Goal: Transaction & Acquisition: Download file/media

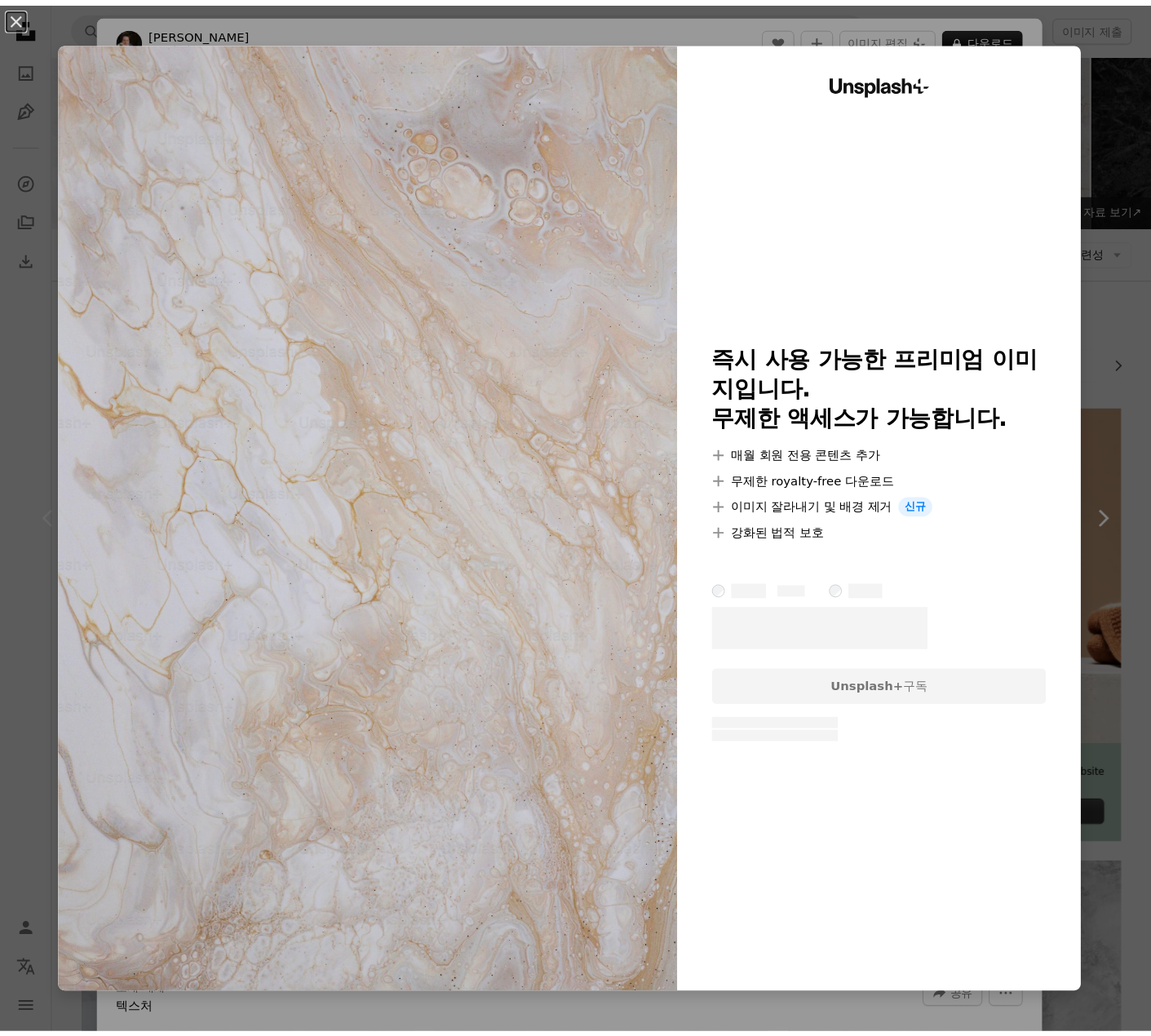
scroll to position [137, 0]
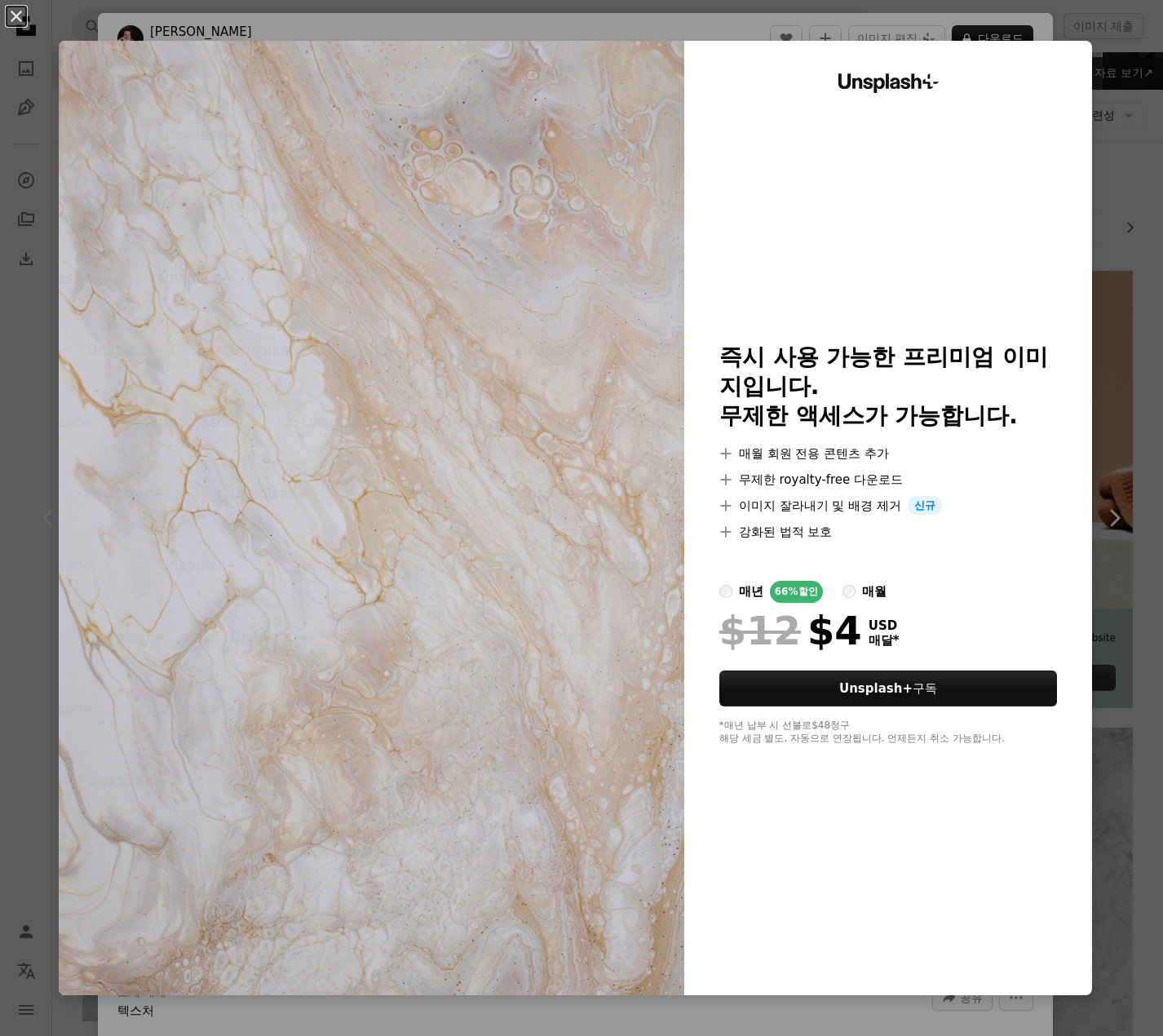
click at [26, 13] on button "An X shape" at bounding box center [16, 16] width 19 height 19
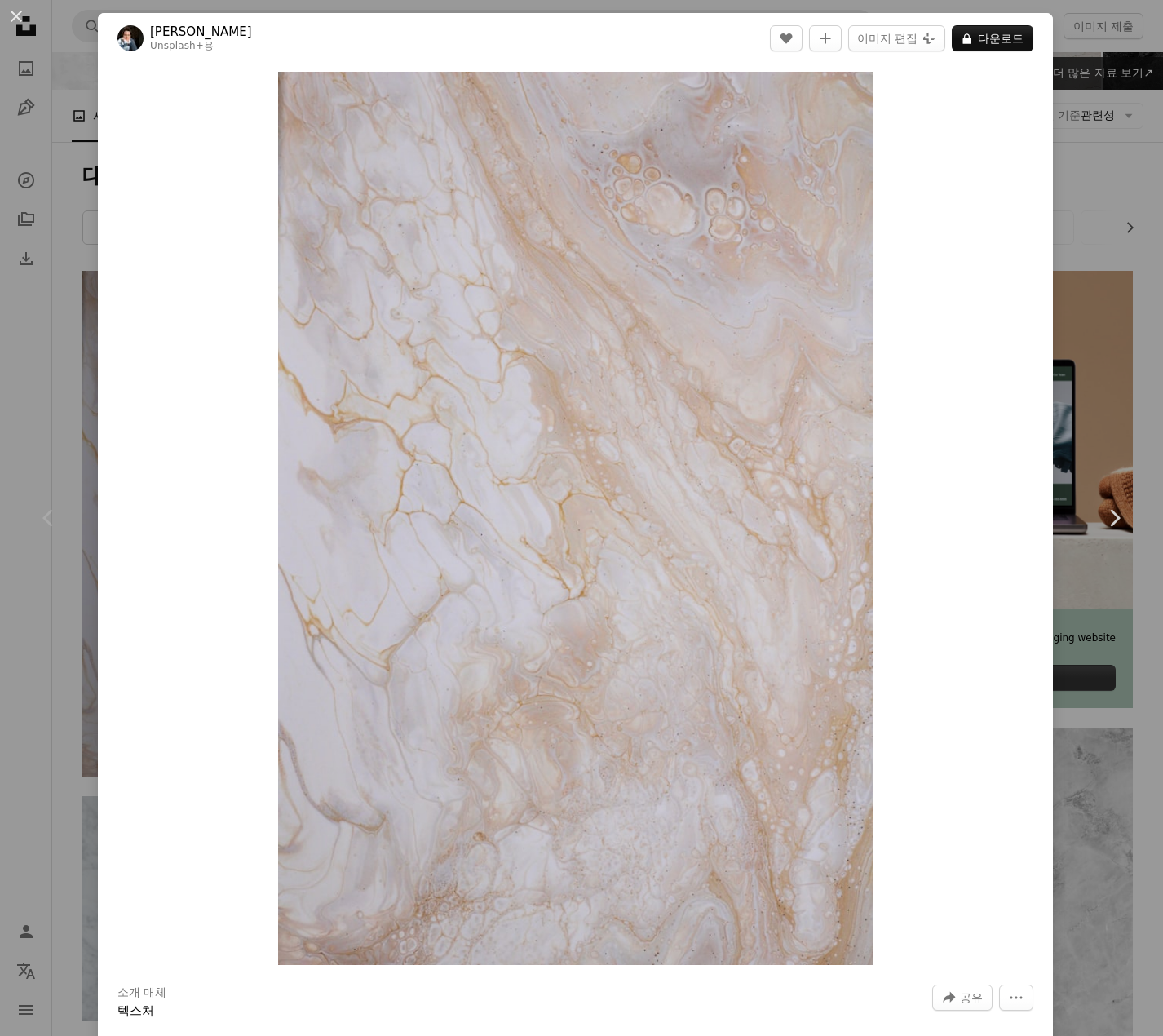
click at [60, 188] on div "An X shape Chevron left Chevron right [PERSON_NAME] Unsplash+ 용 A heart A plus …" at bounding box center [582, 518] width 1163 height 1036
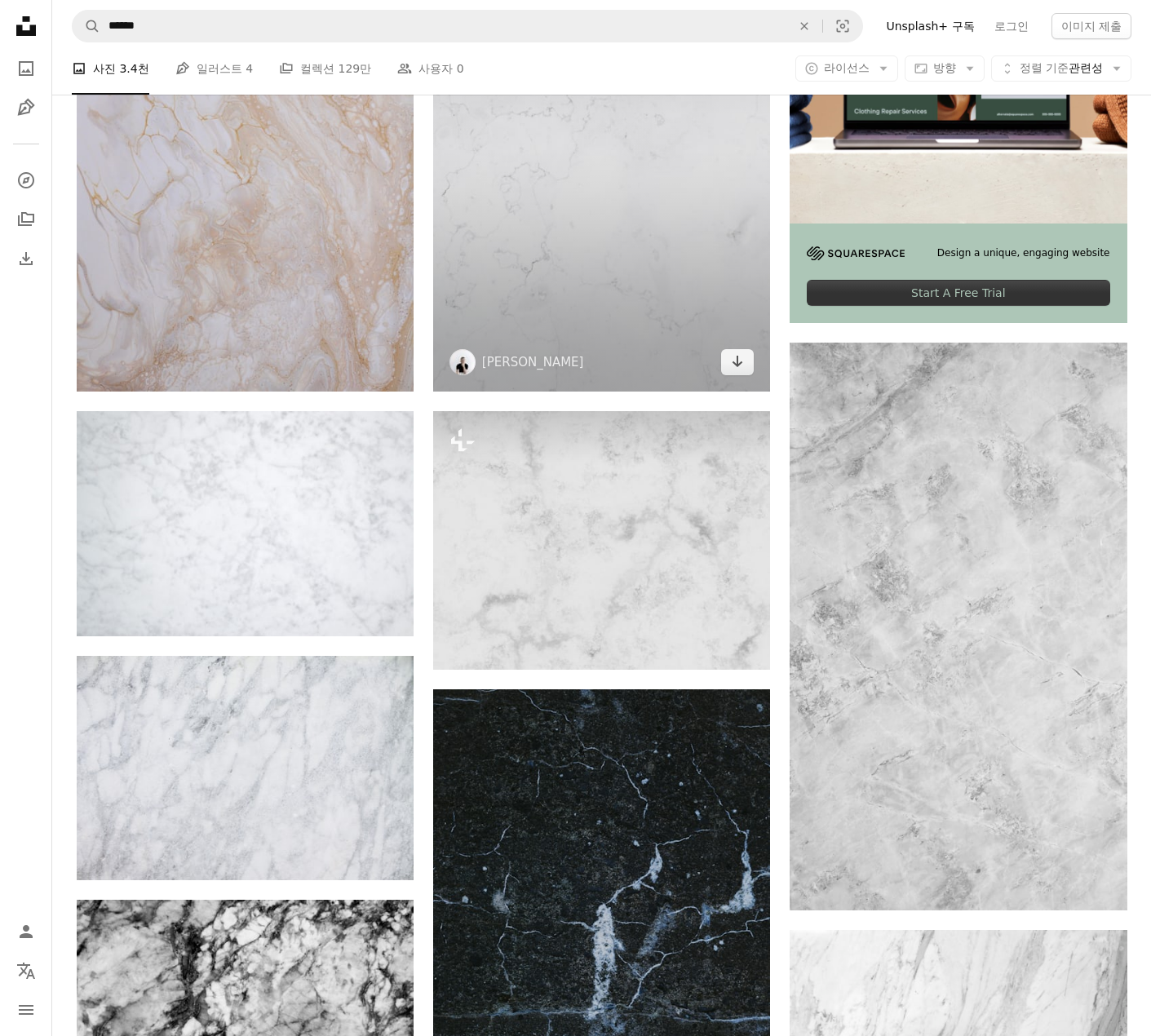
scroll to position [544, 0]
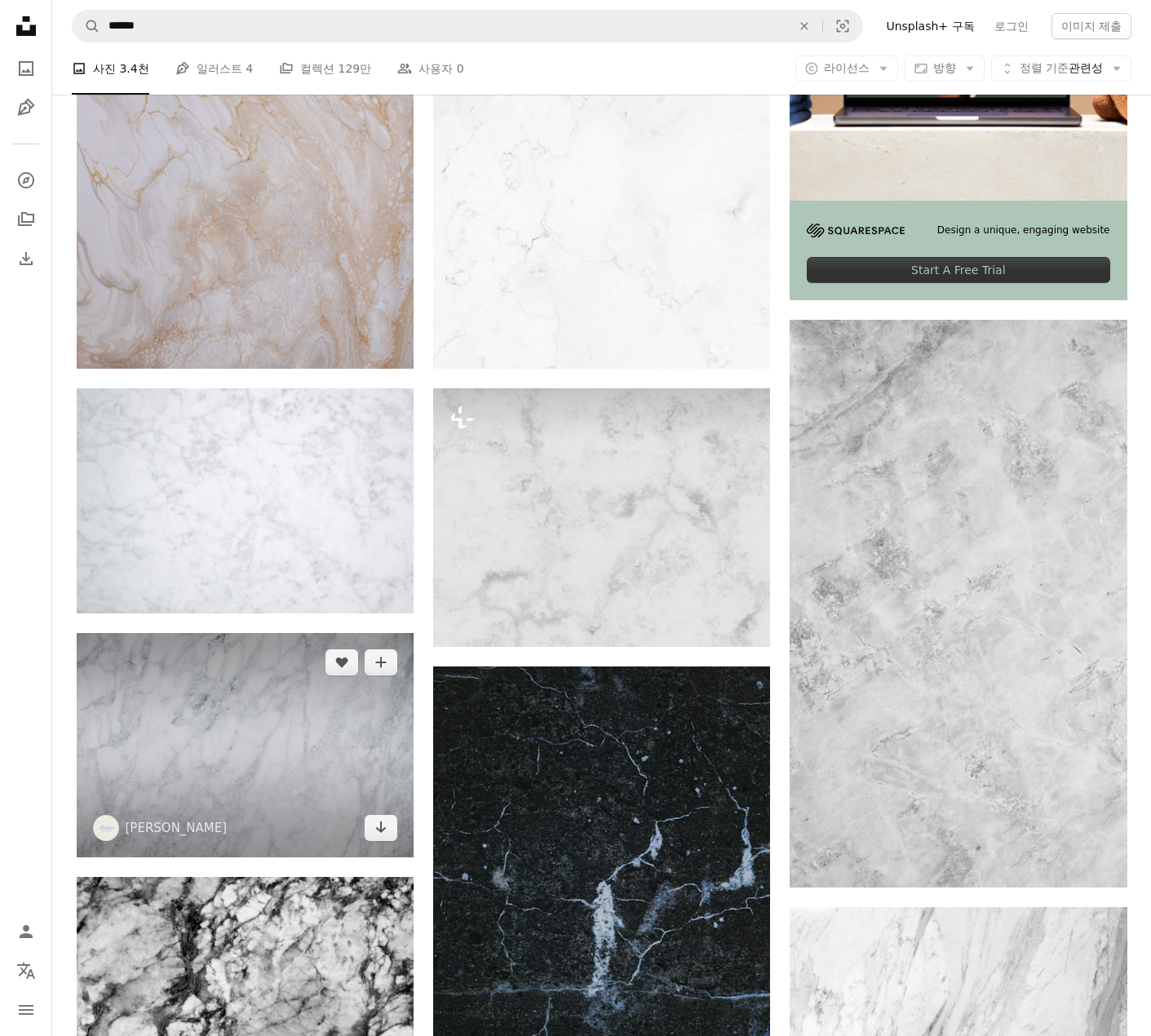
click at [251, 765] on img at bounding box center [245, 745] width 337 height 224
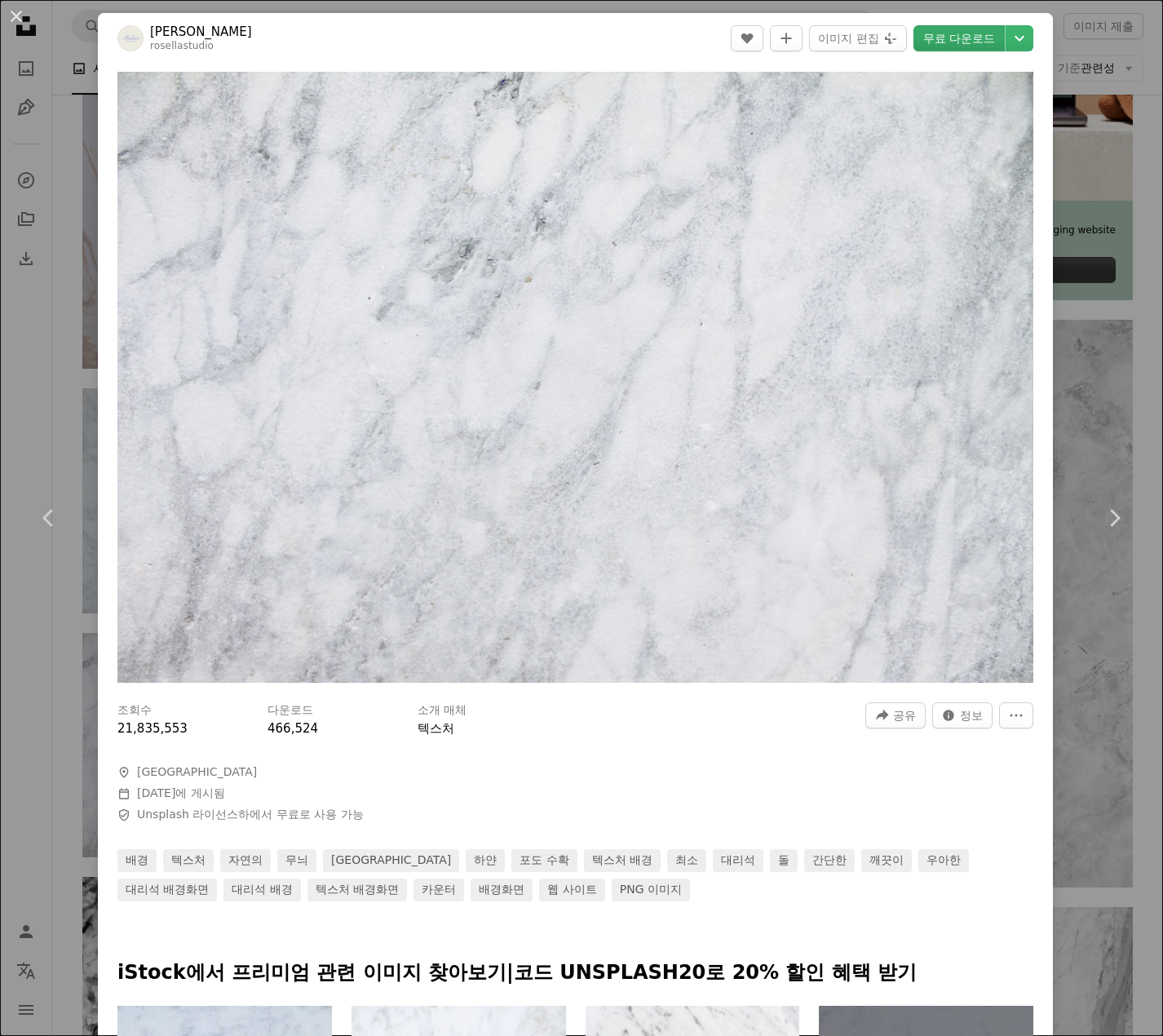
click at [941, 29] on link "무료 다운로드" at bounding box center [959, 38] width 91 height 26
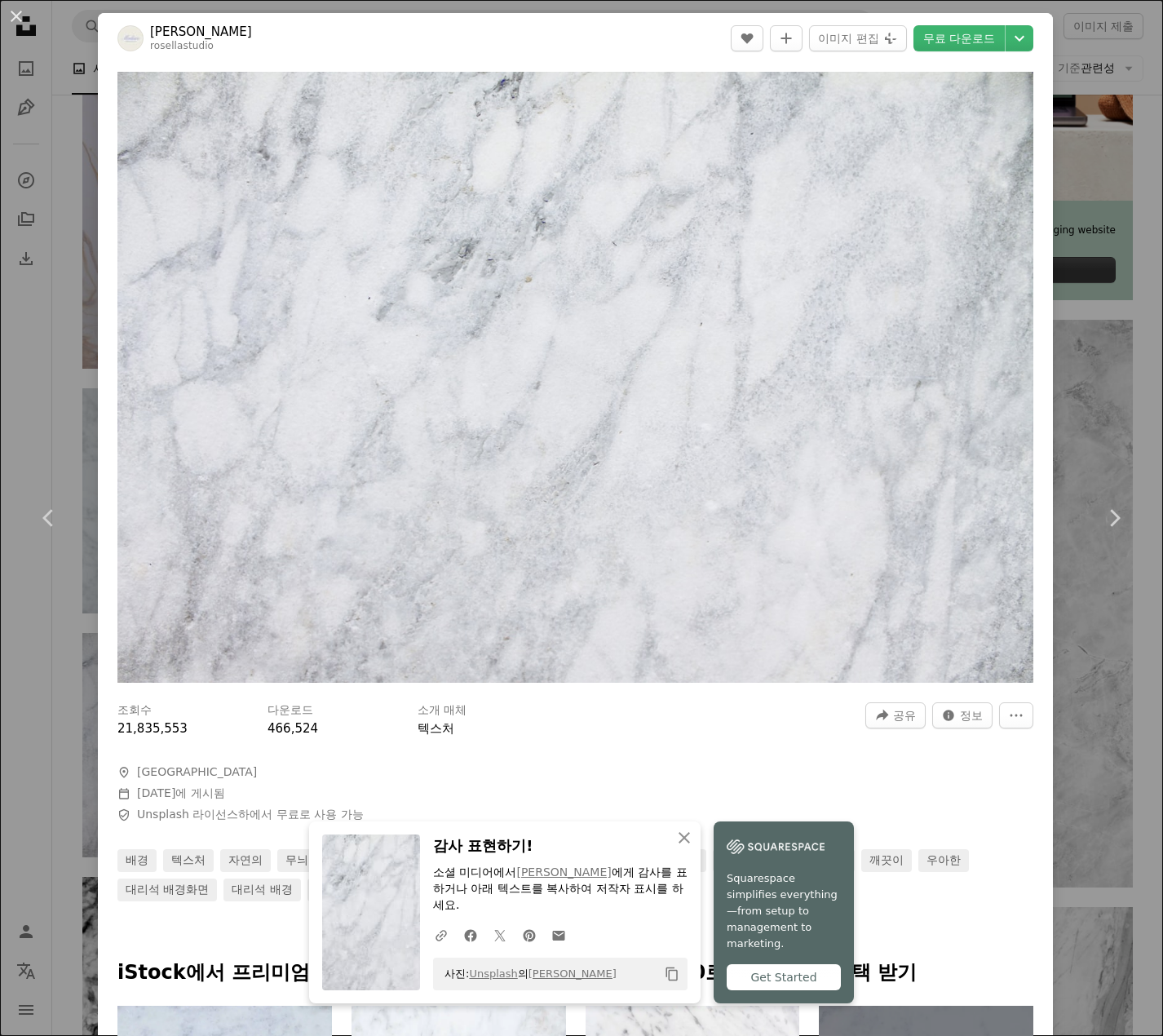
click at [3, 418] on div "An X shape Chevron left Chevron right An X shape 닫기 감사 표현하기! 소셜 미디어에서 [PERSON_N…" at bounding box center [582, 518] width 1163 height 1036
